Goal: Register for event/course

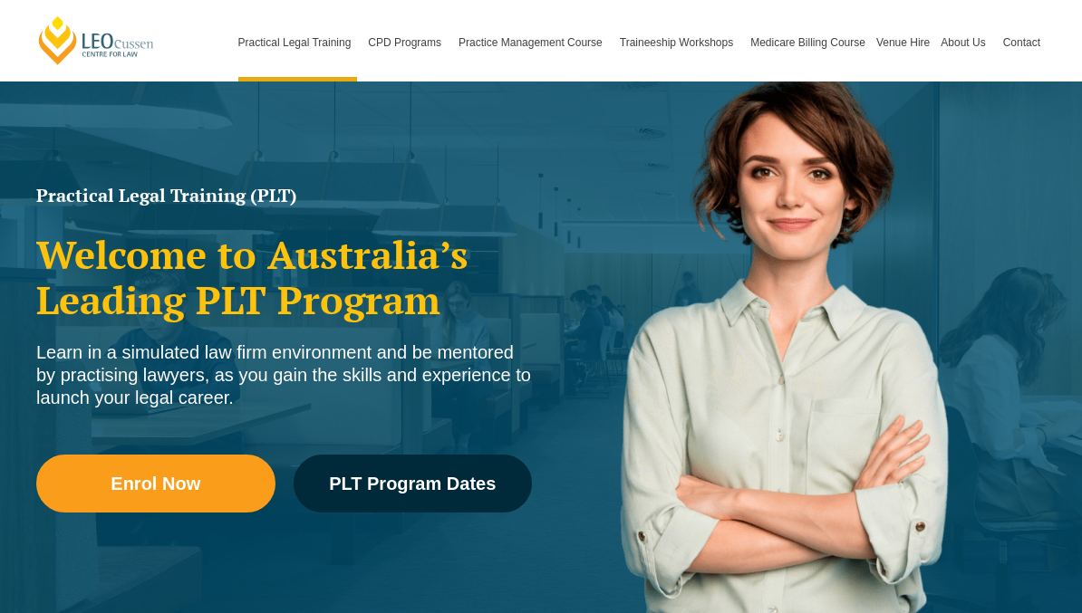
click at [435, 552] on div "Enrol Now PLT Program Dates" at bounding box center [284, 493] width 496 height 130
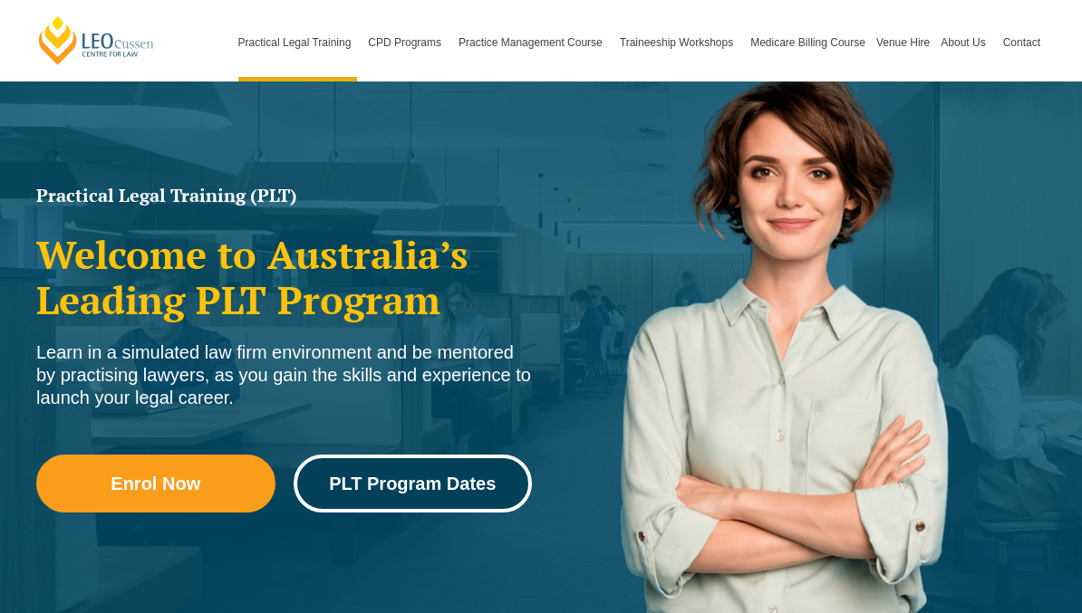
click at [468, 479] on span "PLT Program Dates" at bounding box center [412, 484] width 167 height 18
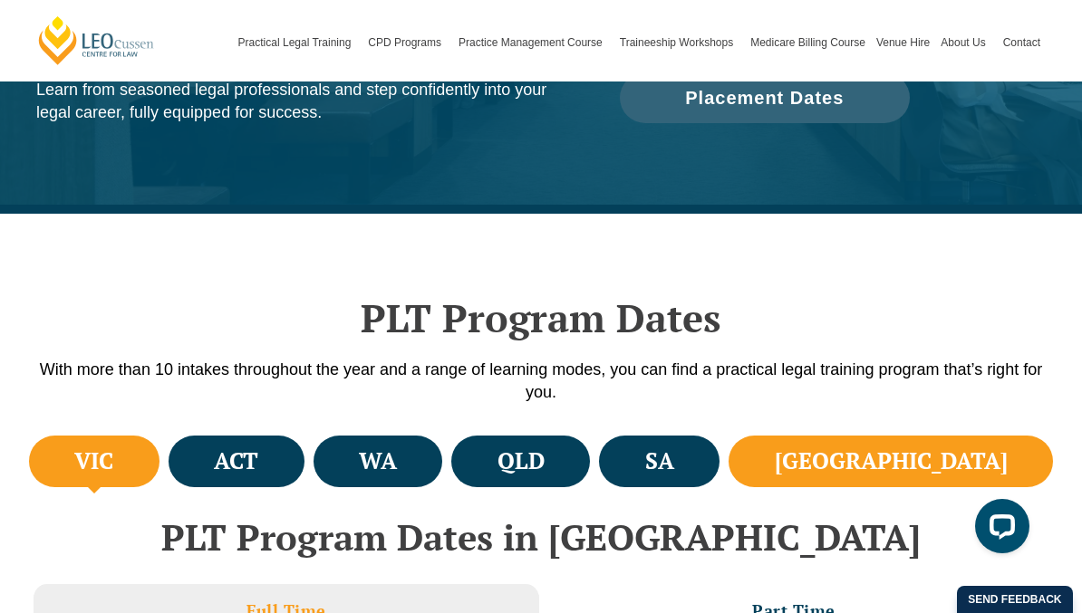
click at [959, 452] on h4 "NSW" at bounding box center [891, 462] width 233 height 30
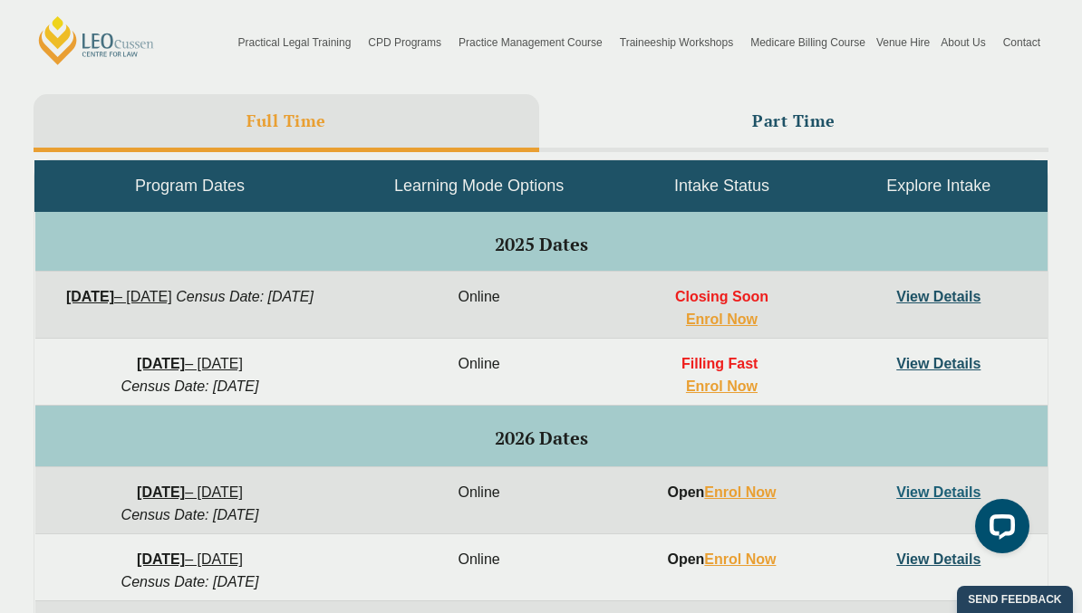
scroll to position [820, 0]
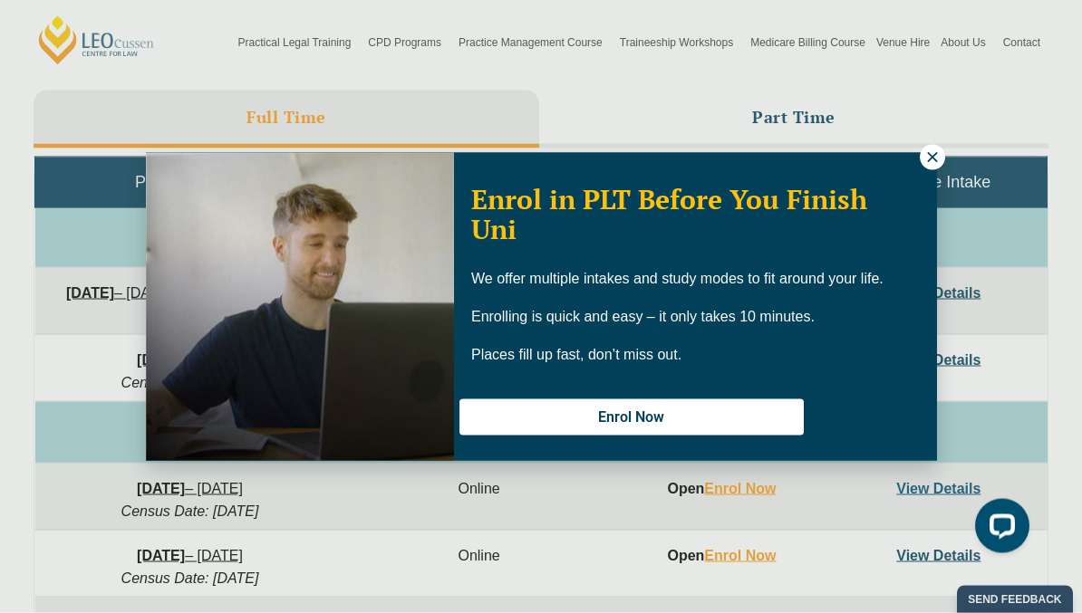
click at [932, 156] on icon at bounding box center [932, 157] width 10 height 10
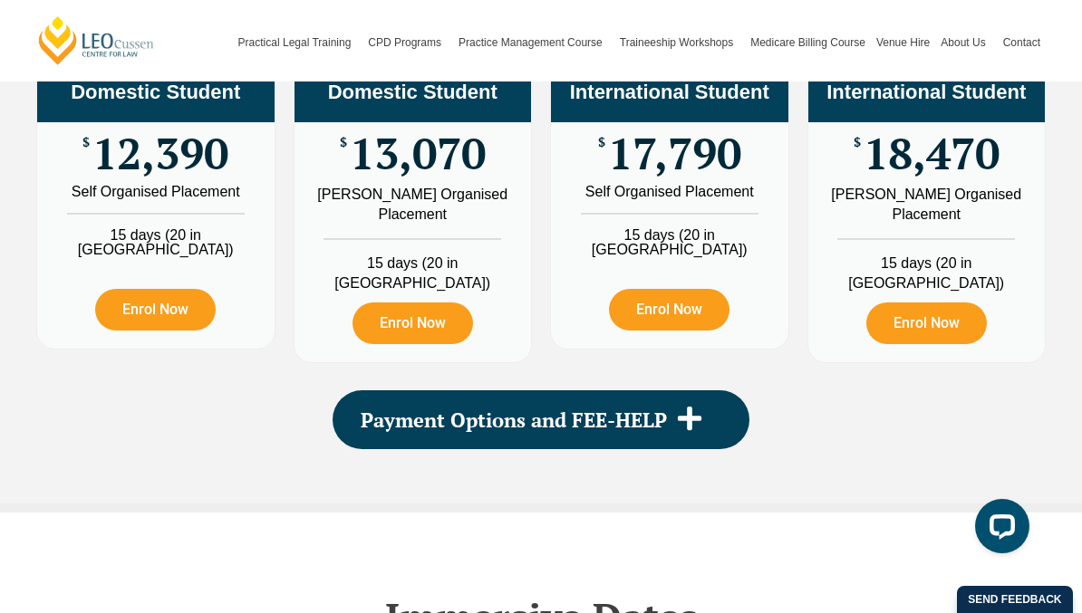
scroll to position [2258, 0]
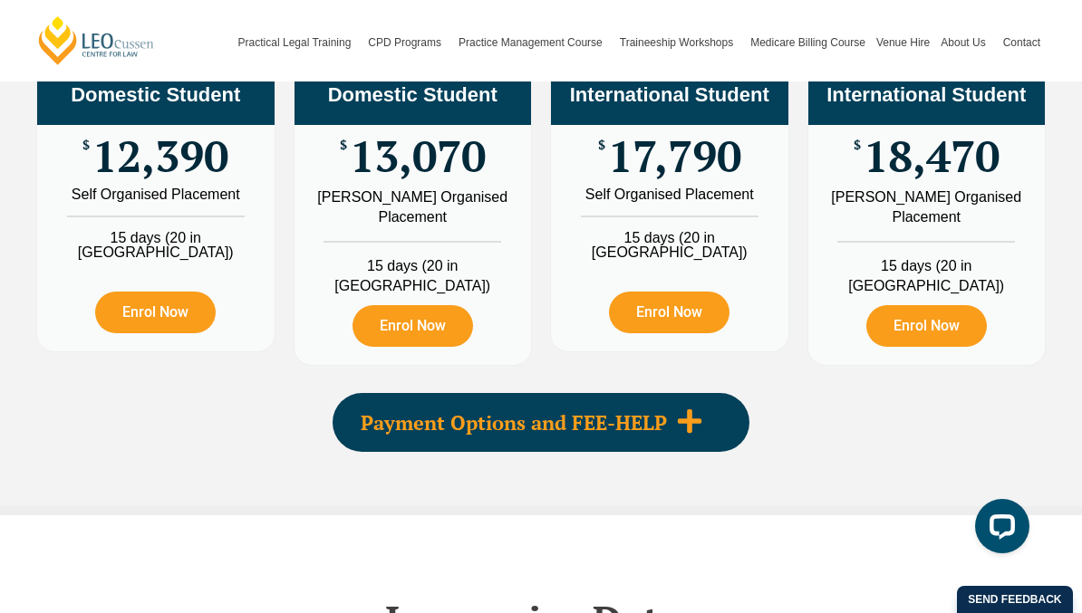
click at [685, 430] on icon at bounding box center [689, 421] width 27 height 27
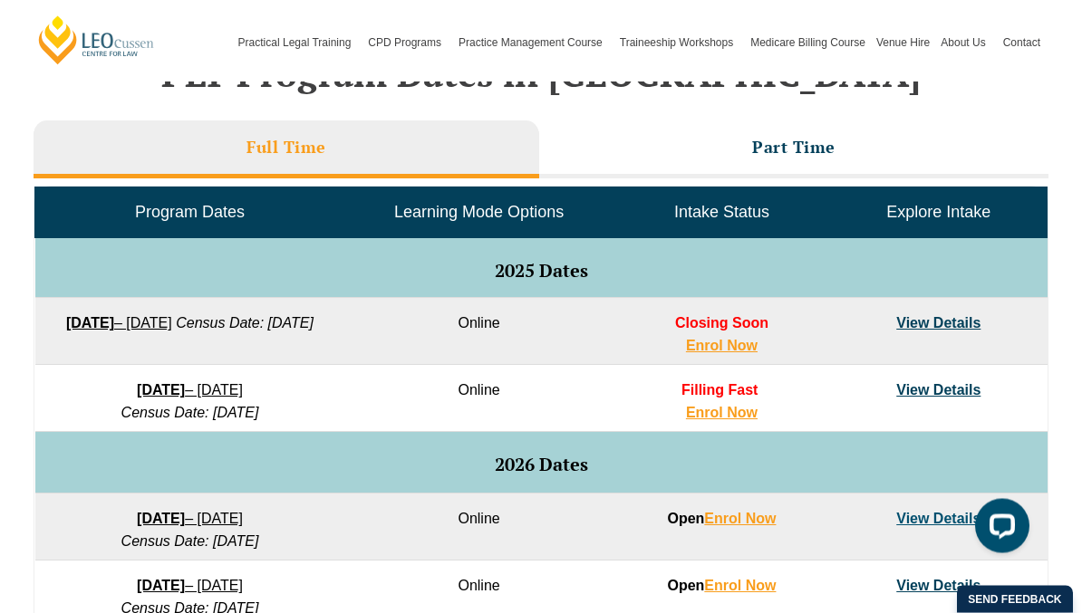
scroll to position [793, 0]
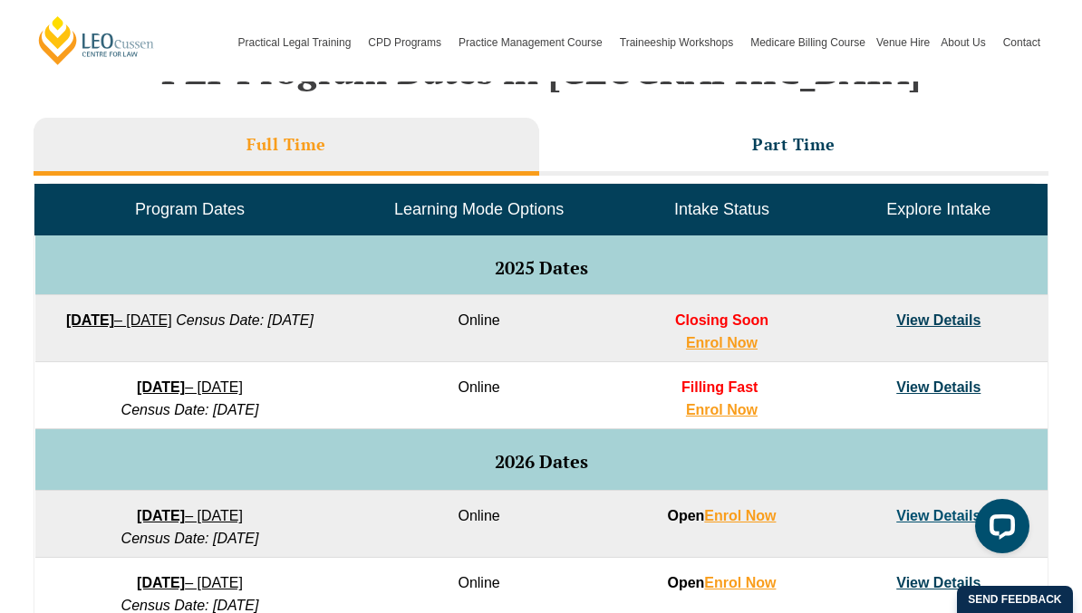
click at [936, 321] on link "View Details" at bounding box center [938, 320] width 84 height 15
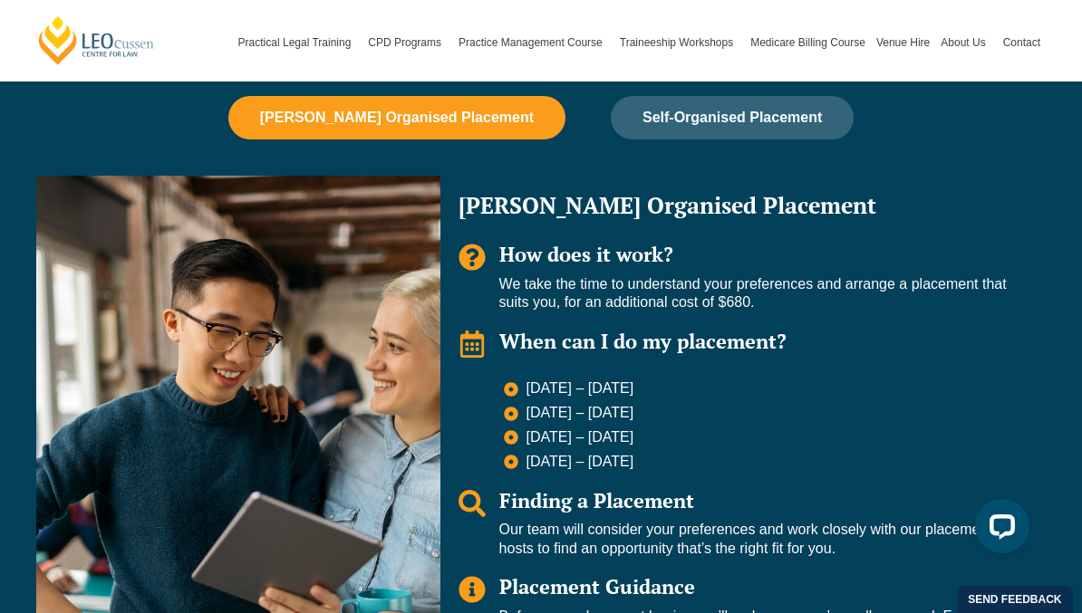
scroll to position [1233, 0]
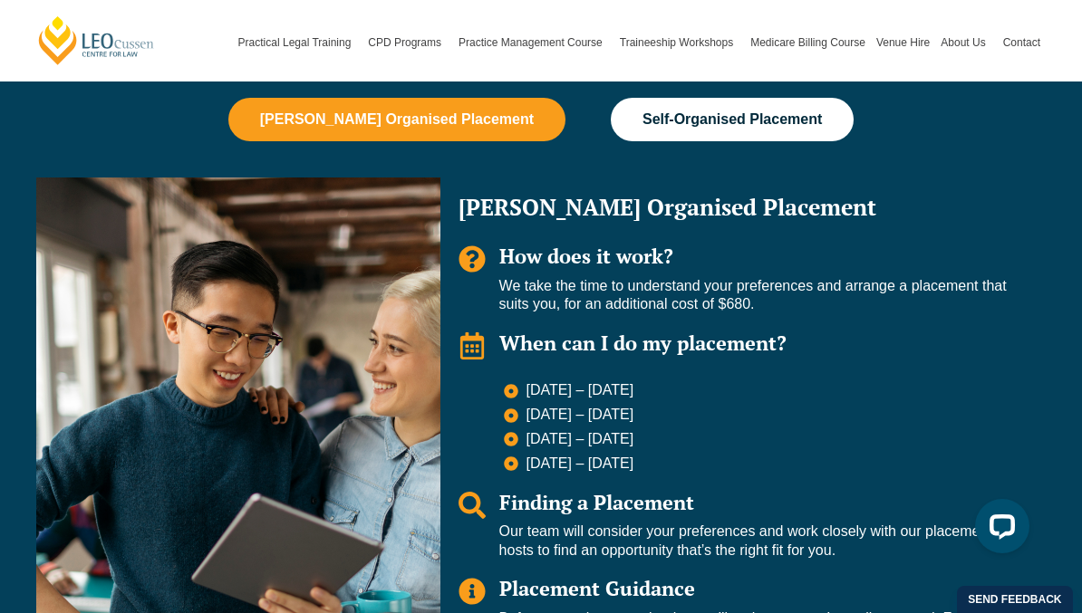
click at [770, 111] on span "Self-Organised Placement" at bounding box center [731, 119] width 179 height 16
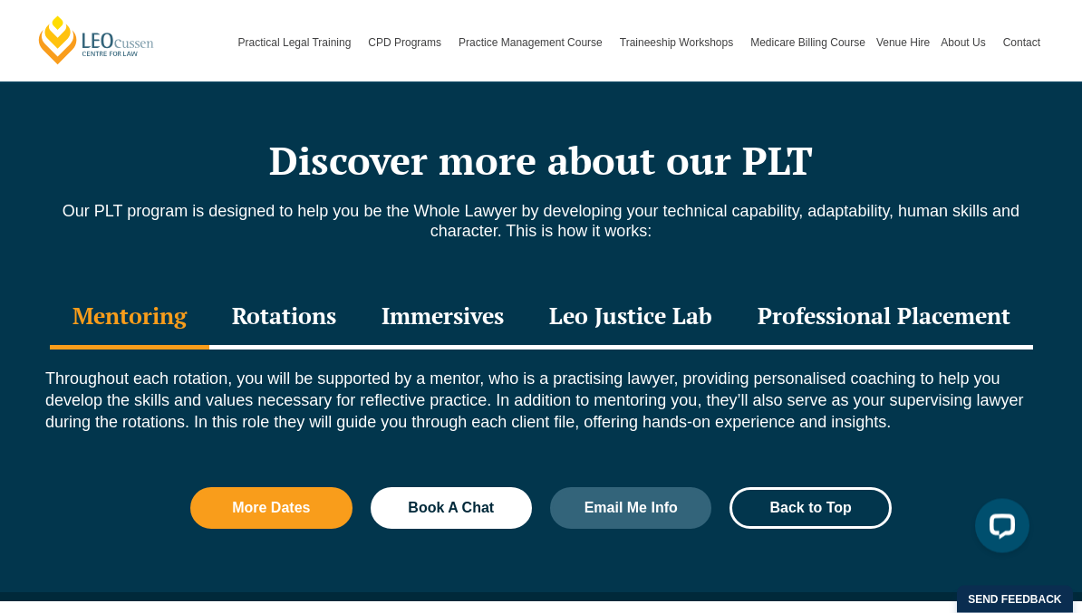
scroll to position [1863, 0]
click at [274, 295] on div "Rotations" at bounding box center [284, 317] width 150 height 63
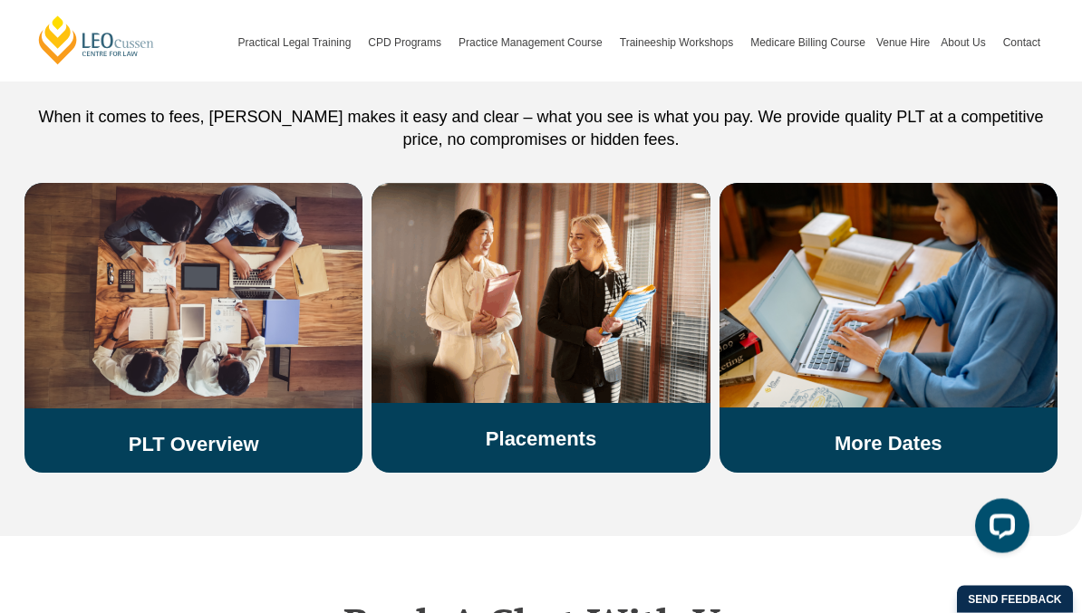
scroll to position [3490, 0]
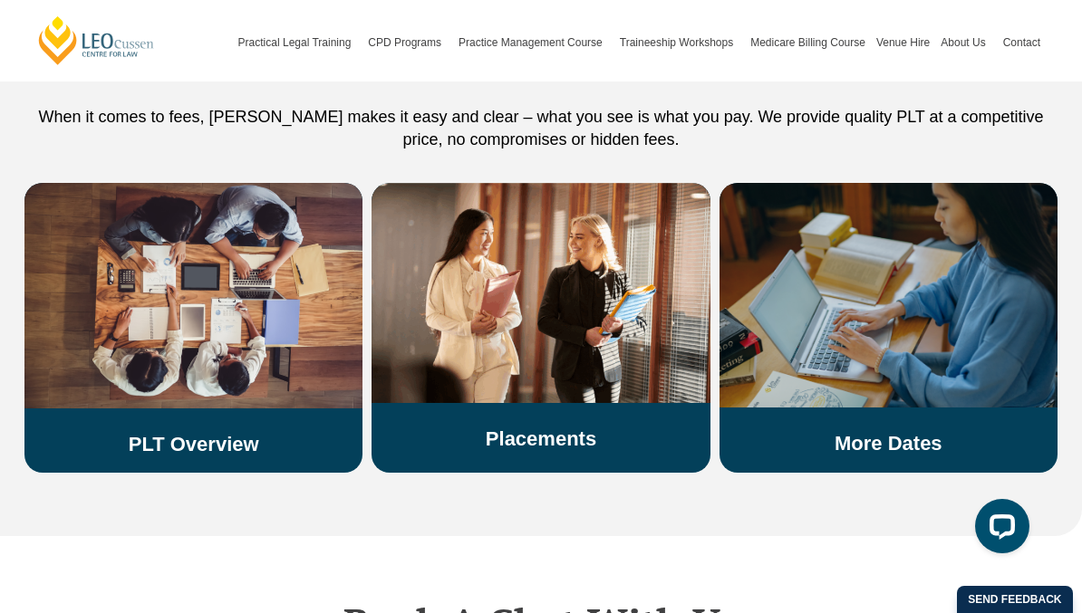
click at [844, 259] on img at bounding box center [888, 295] width 338 height 225
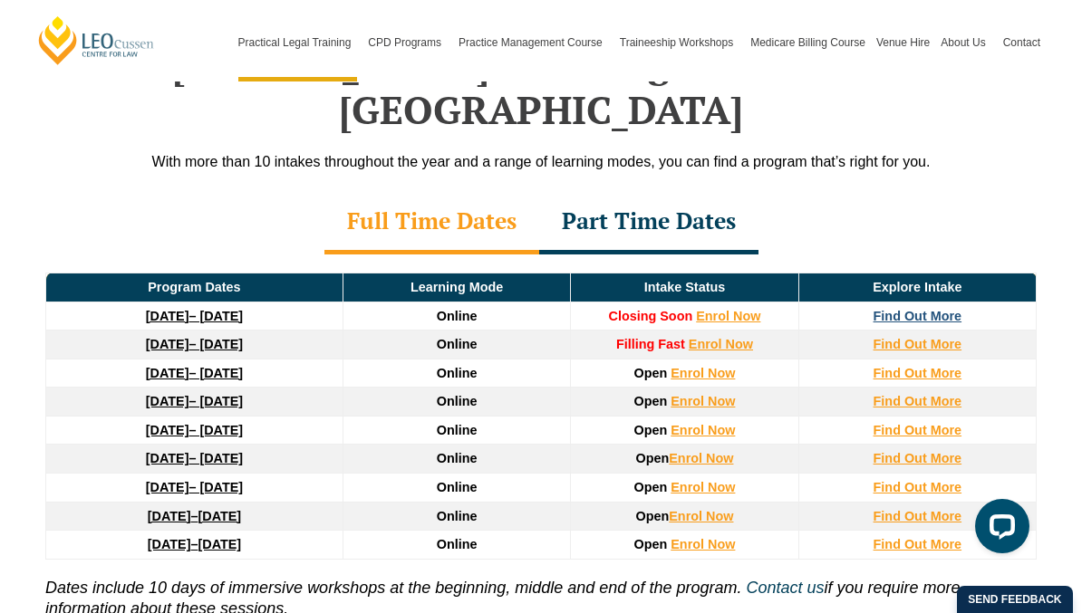
click at [919, 309] on strong "Find Out More" at bounding box center [918, 316] width 89 height 14
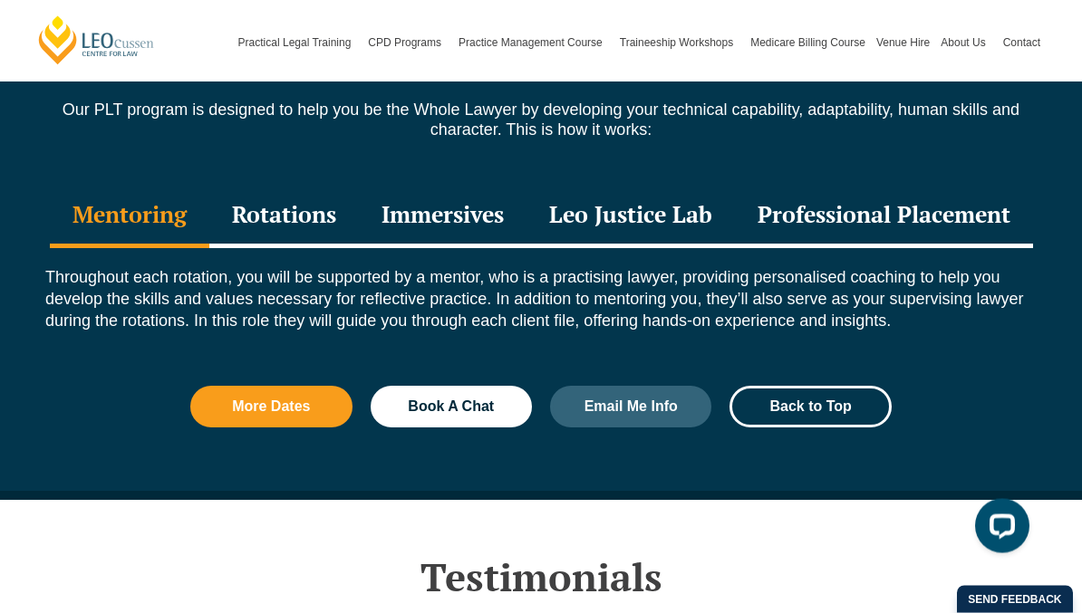
scroll to position [2018, 0]
click at [304, 185] on div "Rotations" at bounding box center [284, 216] width 150 height 63
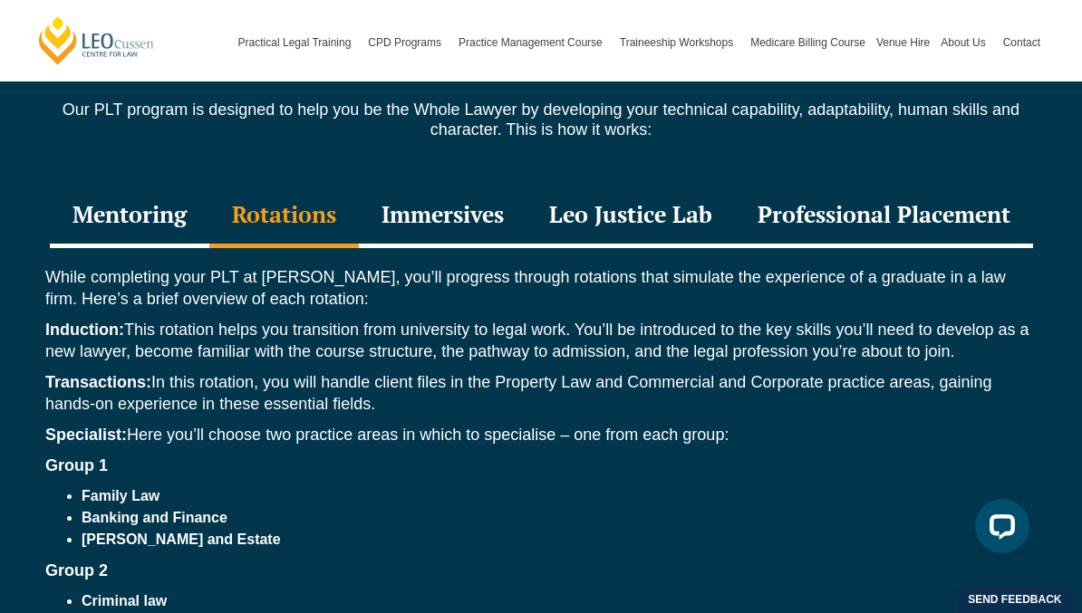
click at [461, 185] on div "Immersives" at bounding box center [443, 216] width 168 height 63
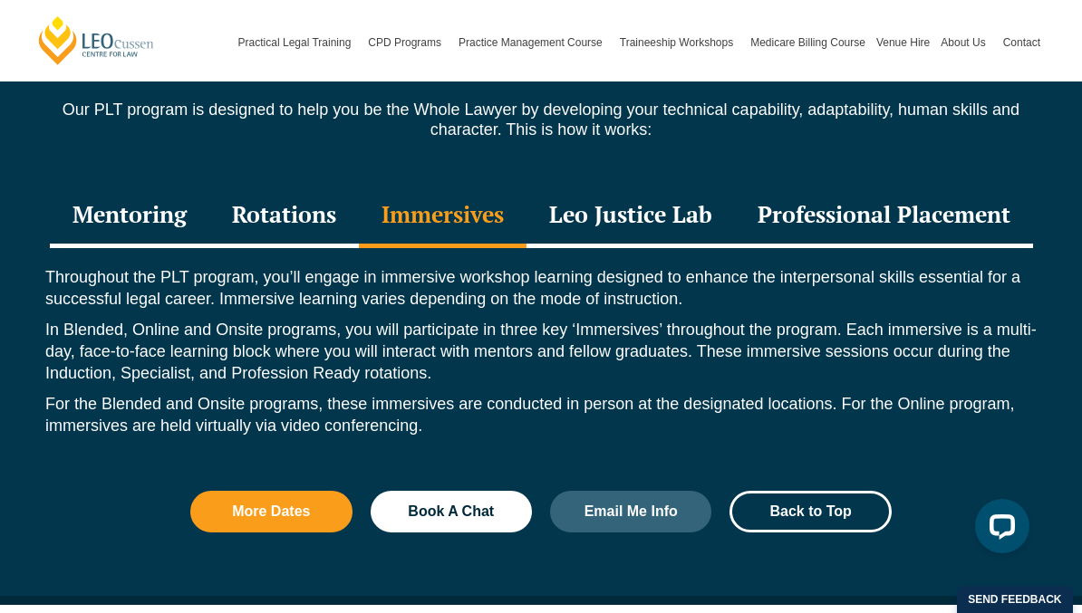
click at [671, 197] on div "Leo Justice Lab" at bounding box center [630, 216] width 208 height 63
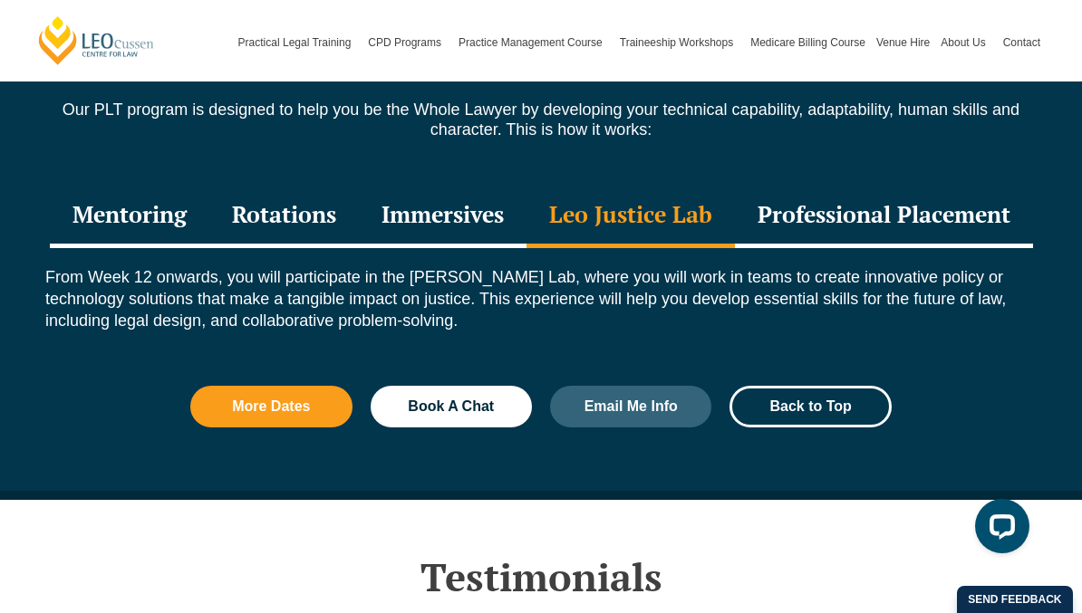
click at [885, 193] on div "Professional Placement" at bounding box center [884, 216] width 298 height 63
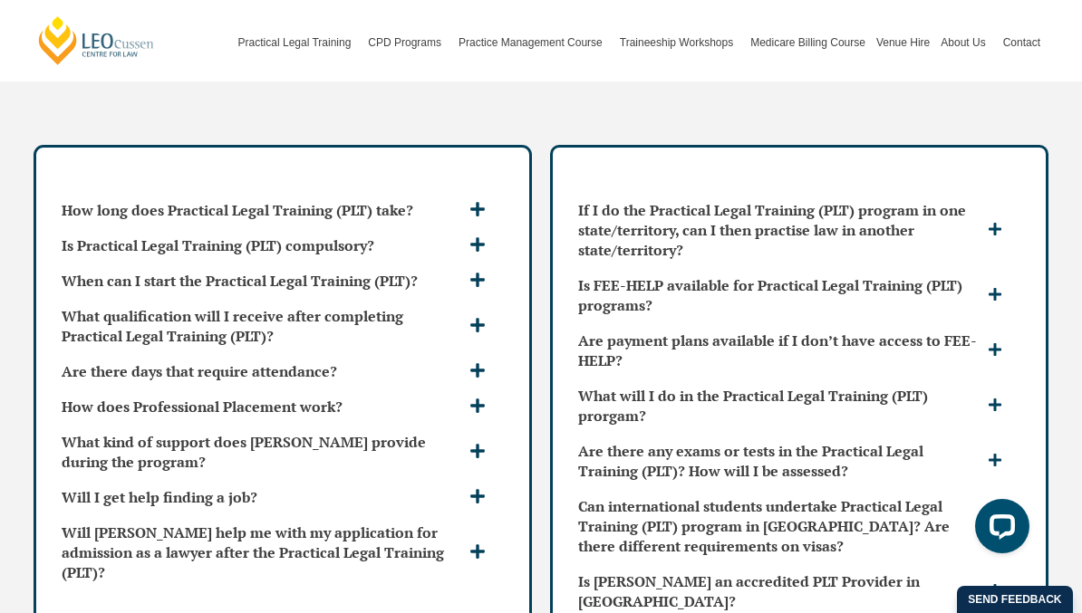
scroll to position [4880, 0]
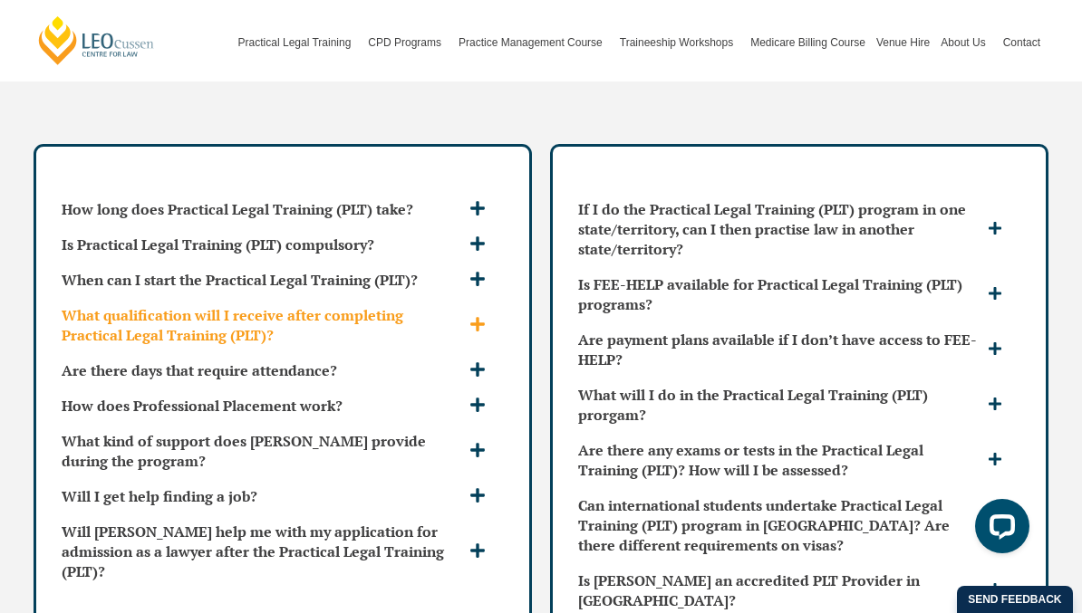
click at [466, 316] on span at bounding box center [480, 325] width 30 height 19
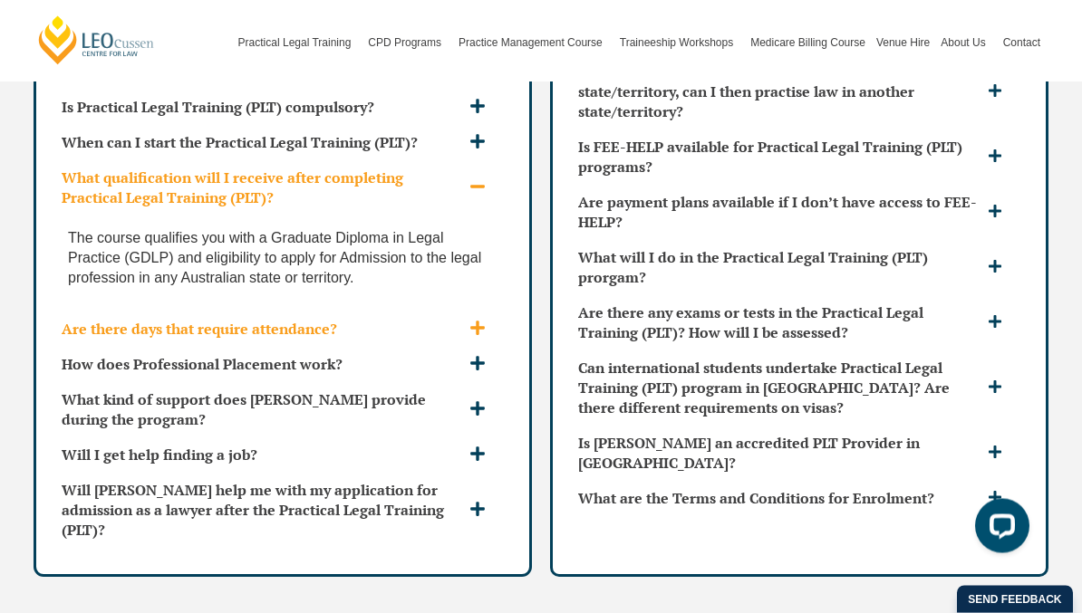
click at [488, 313] on div "Are there days that require attendance?" at bounding box center [282, 330] width 457 height 34
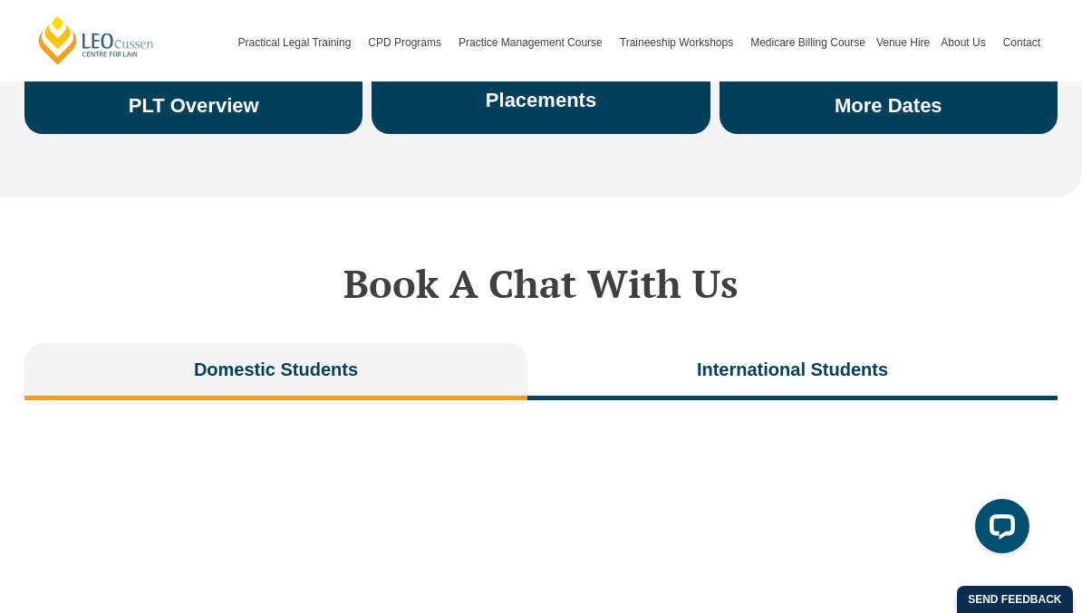
scroll to position [3472, 0]
